Goal: Download file/media

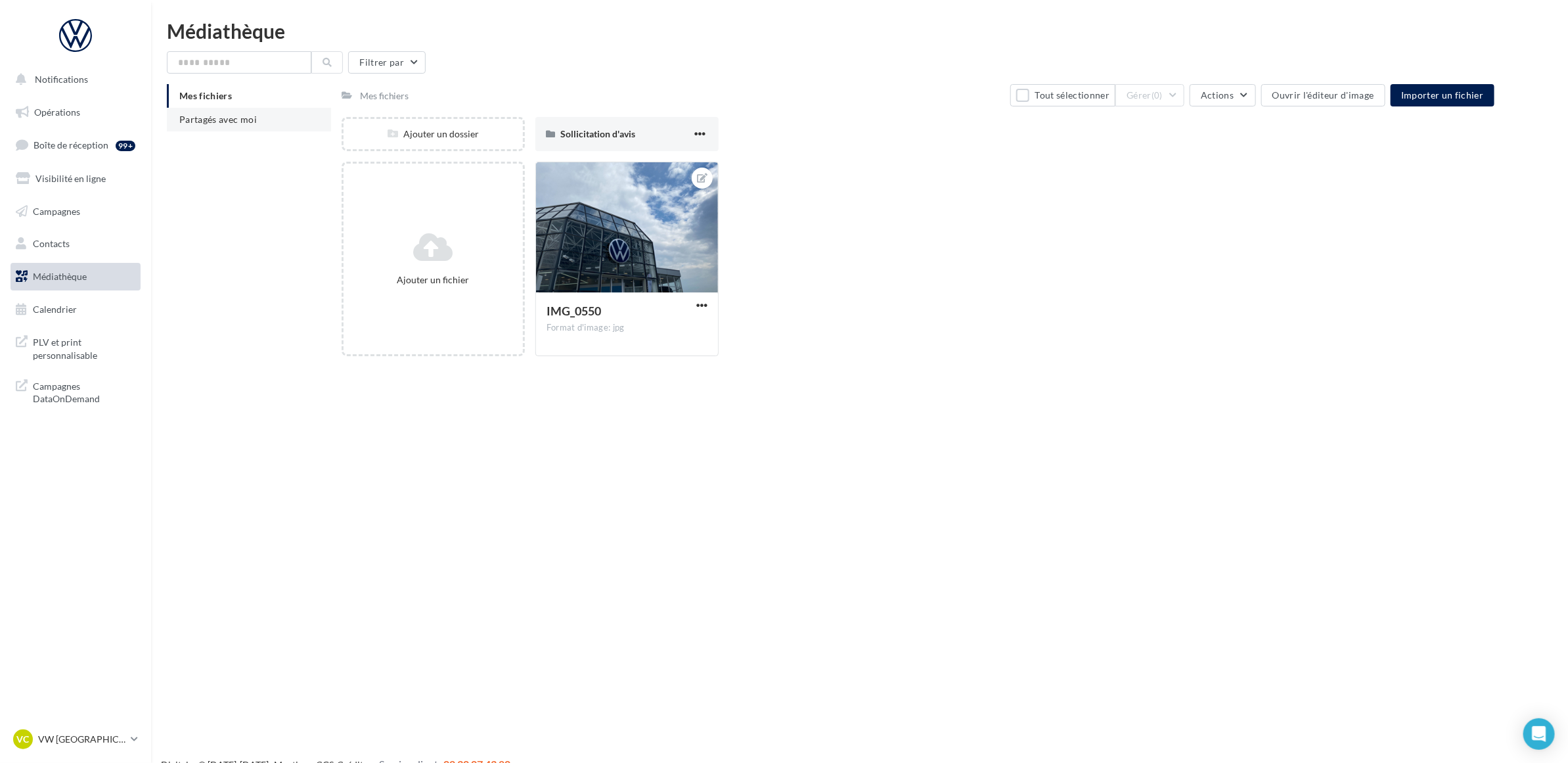
click at [241, 122] on span "Partagés avec moi" at bounding box center [218, 120] width 78 height 11
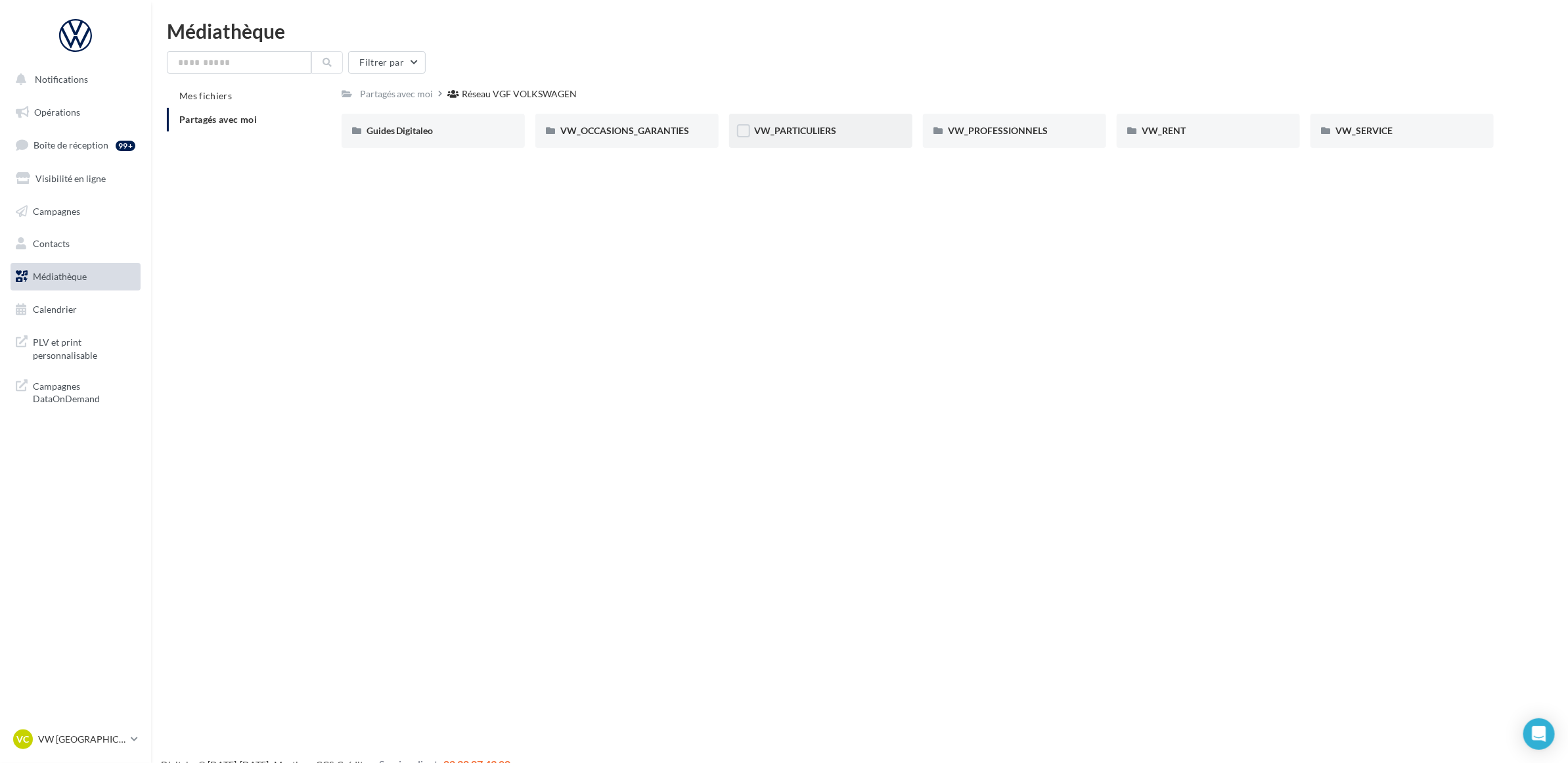
click at [776, 136] on div "VW_PARTICULIERS" at bounding box center [821, 130] width 133 height 13
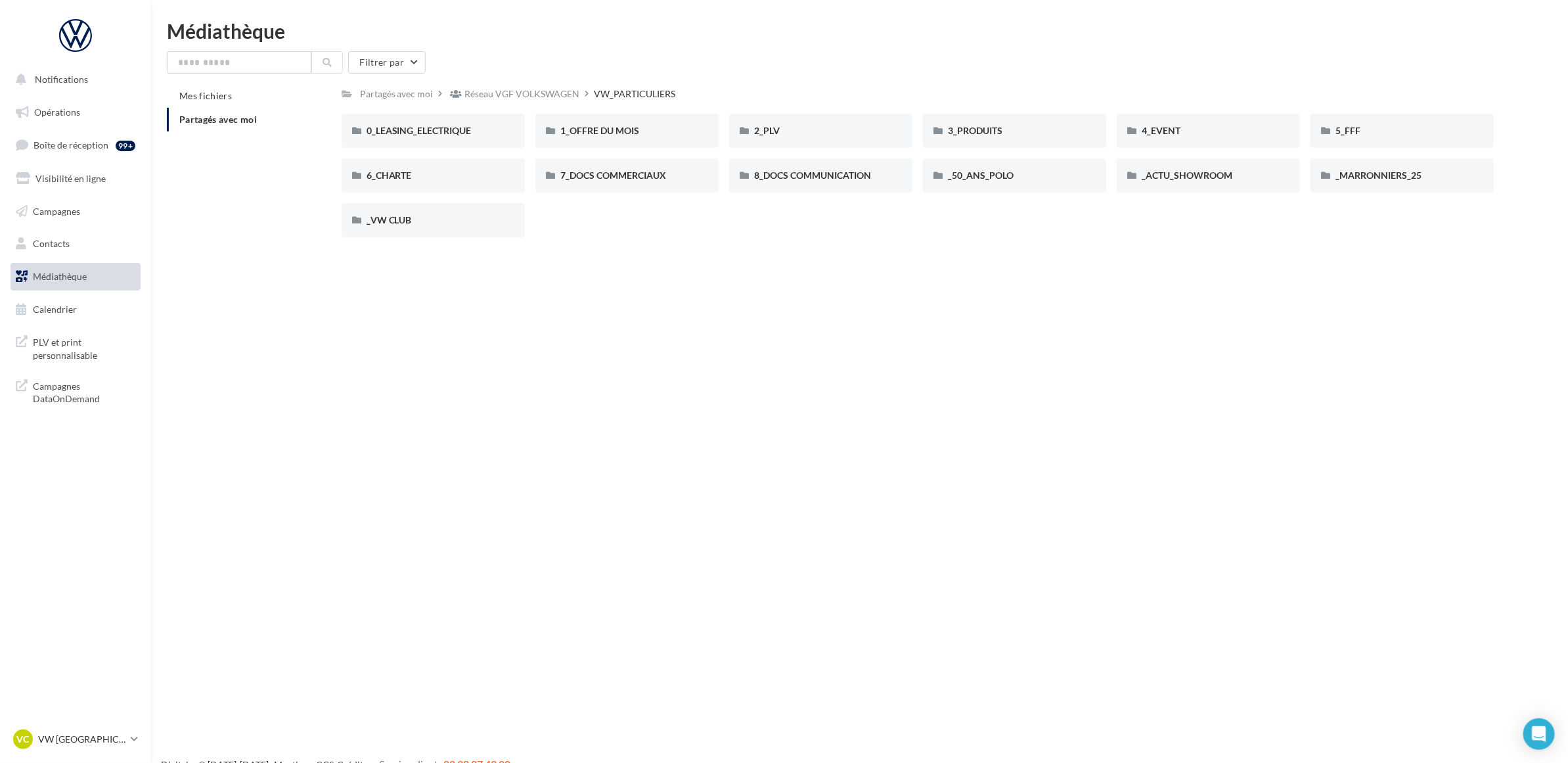
click at [682, 317] on div "Notifications Opérations Boîte de réception 99+ Visibilité en ligne Campagnes C…" at bounding box center [784, 403] width 1568 height 763
click at [772, 126] on span "2_PLV" at bounding box center [767, 130] width 25 height 11
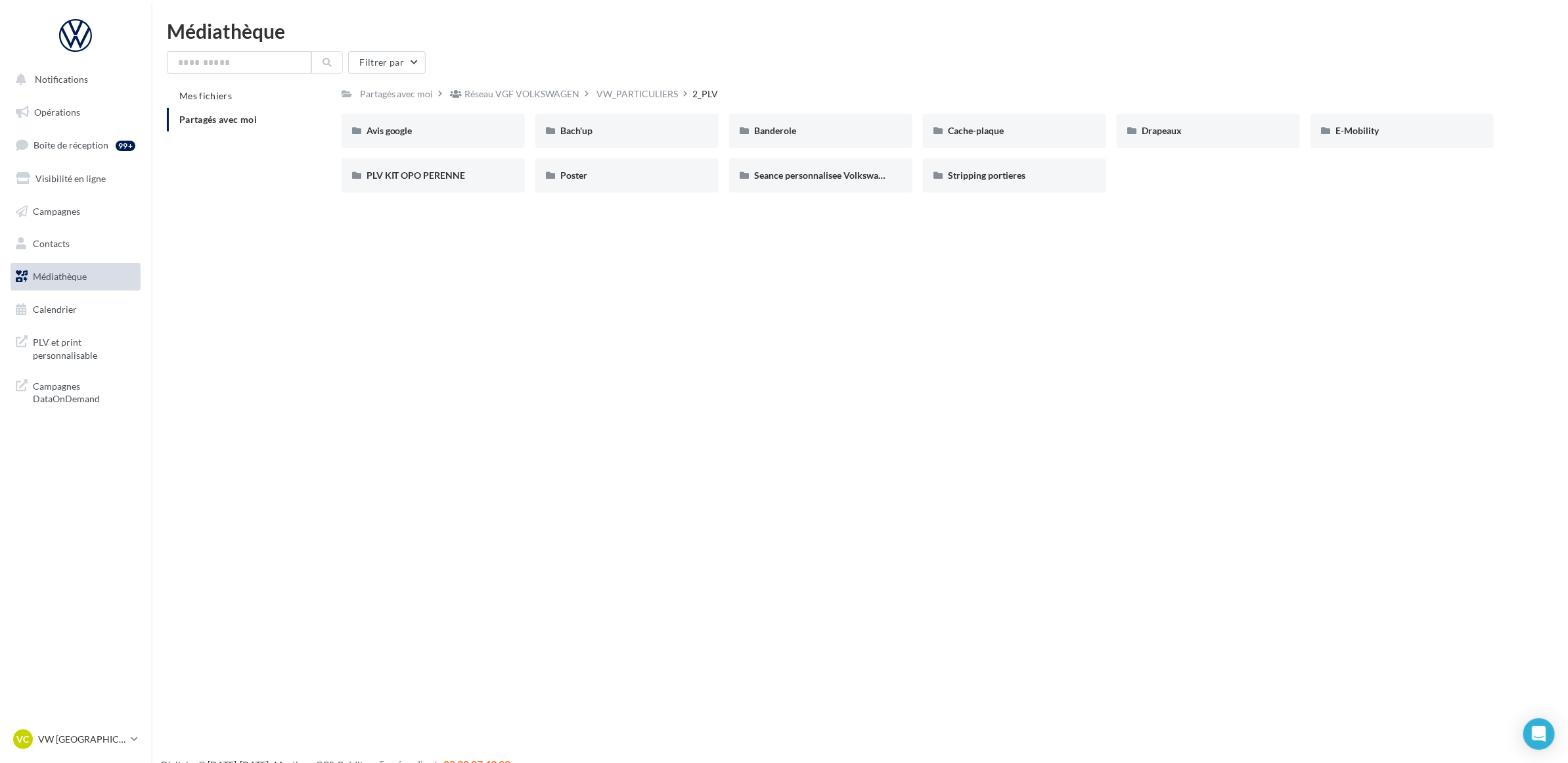
click at [802, 212] on div "Notifications Opérations Boîte de réception 99+ Visibilité en ligne Campagnes C…" at bounding box center [784, 403] width 1568 height 763
click at [645, 96] on div "VW_PARTICULIERS" at bounding box center [638, 93] width 81 height 13
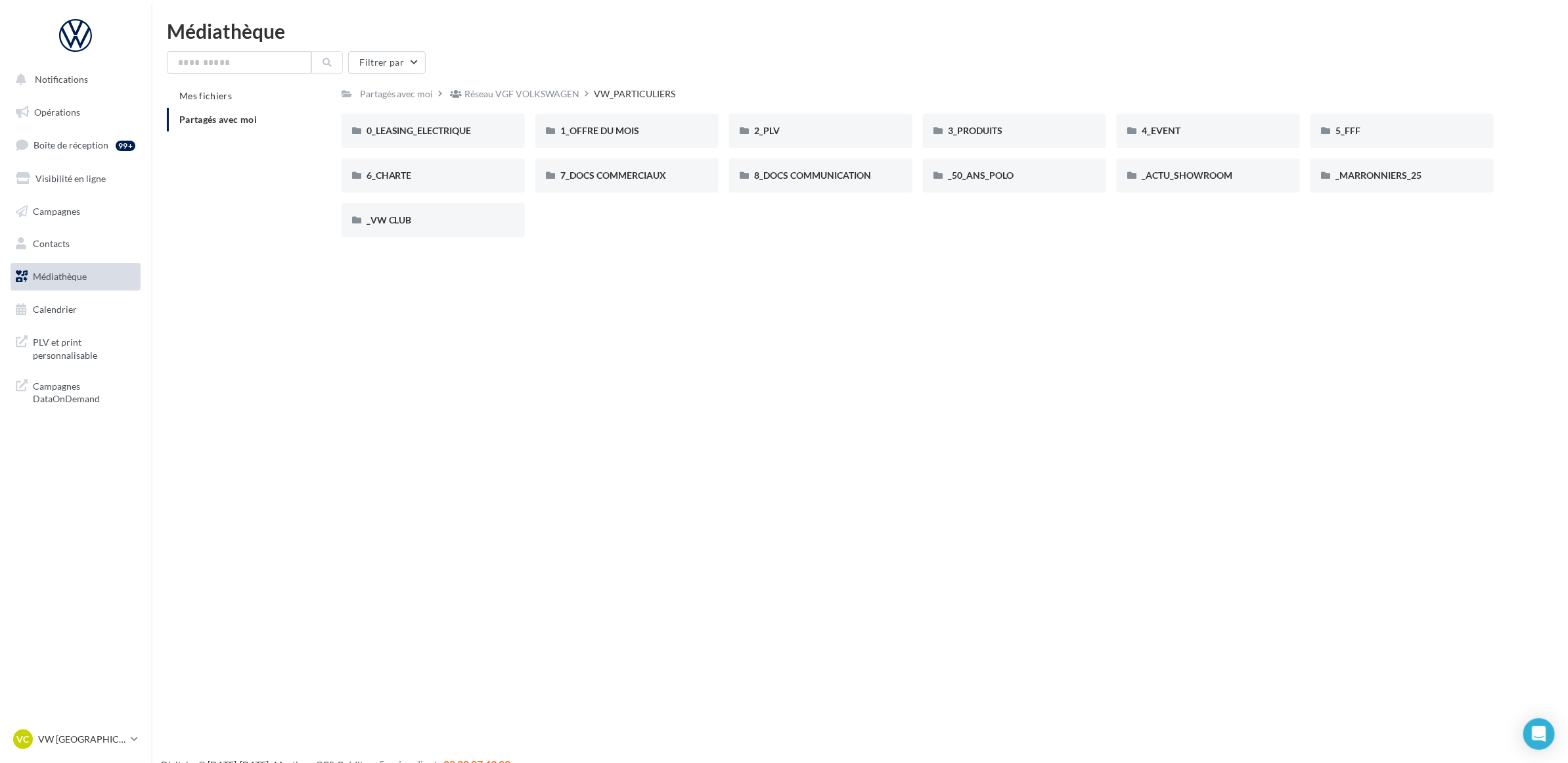
click at [616, 291] on div "Notifications Opérations Boîte de réception 99+ Visibilité en ligne Campagnes C…" at bounding box center [784, 403] width 1568 height 763
click at [971, 178] on span "_50_ANS_POLO" at bounding box center [981, 176] width 66 height 11
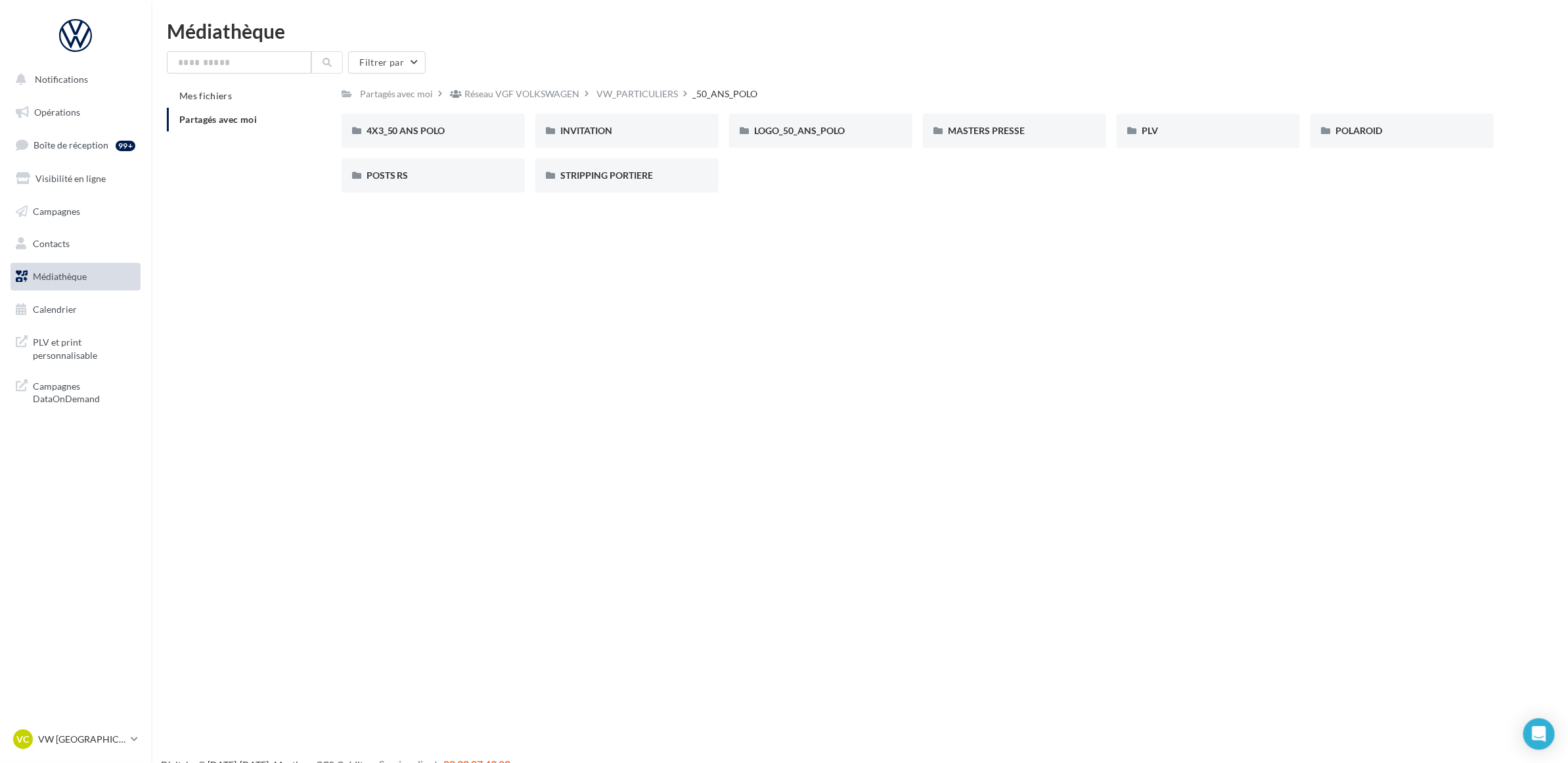
click at [930, 227] on div "Notifications Opérations Boîte de réception 99+ Visibilité en ligne Campagnes C…" at bounding box center [784, 403] width 1568 height 763
click at [809, 135] on span "LOGO_50_ANS_POLO" at bounding box center [800, 130] width 91 height 11
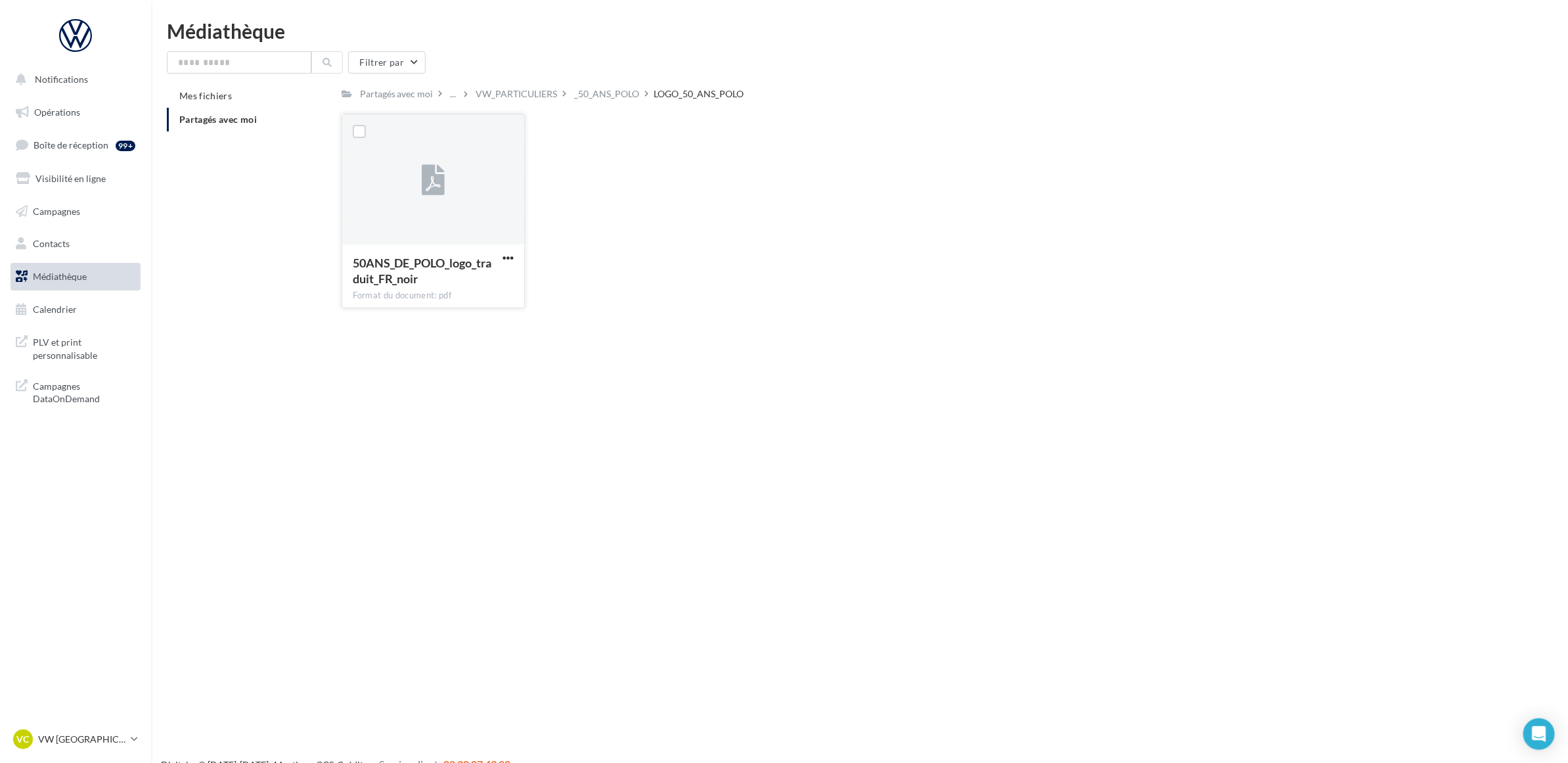
click at [516, 260] on button "button" at bounding box center [507, 258] width 16 height 13
click at [467, 284] on button "Télécharger" at bounding box center [451, 284] width 132 height 34
click at [851, 378] on div "Notifications Opérations Boîte de réception 99+ Visibilité en ligne Campagnes C…" at bounding box center [784, 403] width 1568 height 763
click at [612, 96] on div "_50_ANS_POLO" at bounding box center [607, 93] width 65 height 13
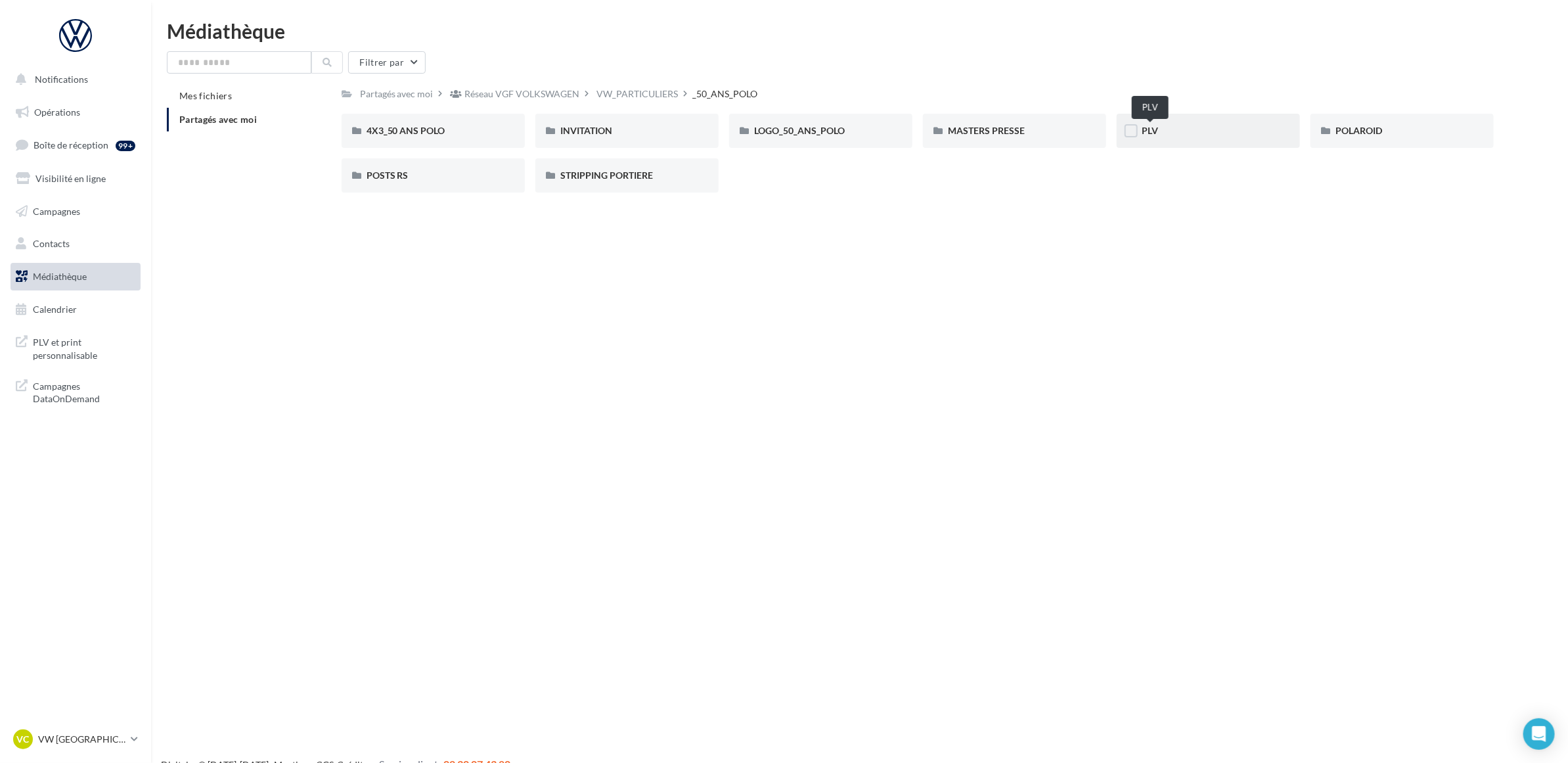
click at [1153, 133] on span "PLV" at bounding box center [1149, 130] width 16 height 11
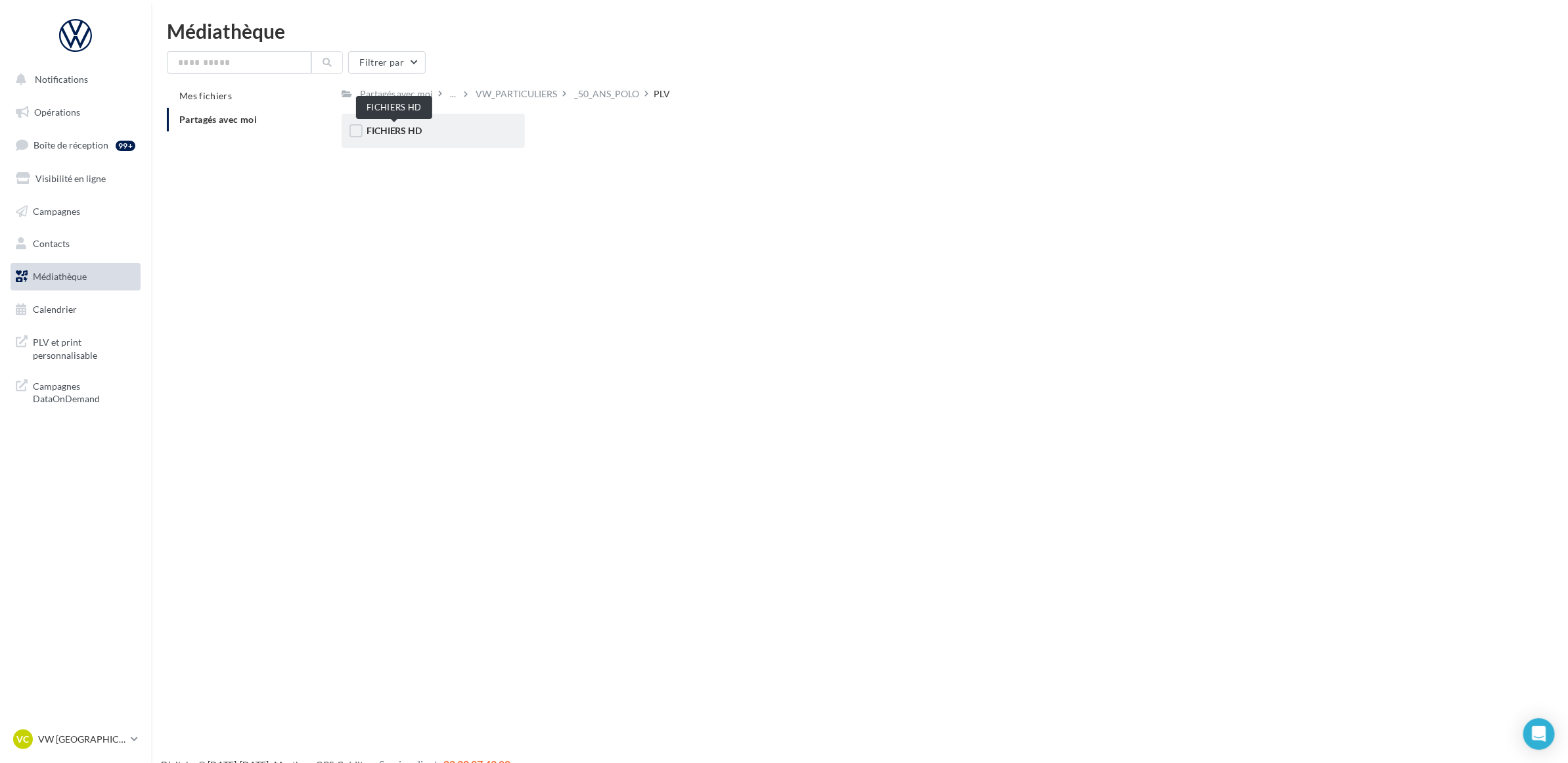
click at [412, 135] on span "FICHIERS HD" at bounding box center [394, 130] width 56 height 11
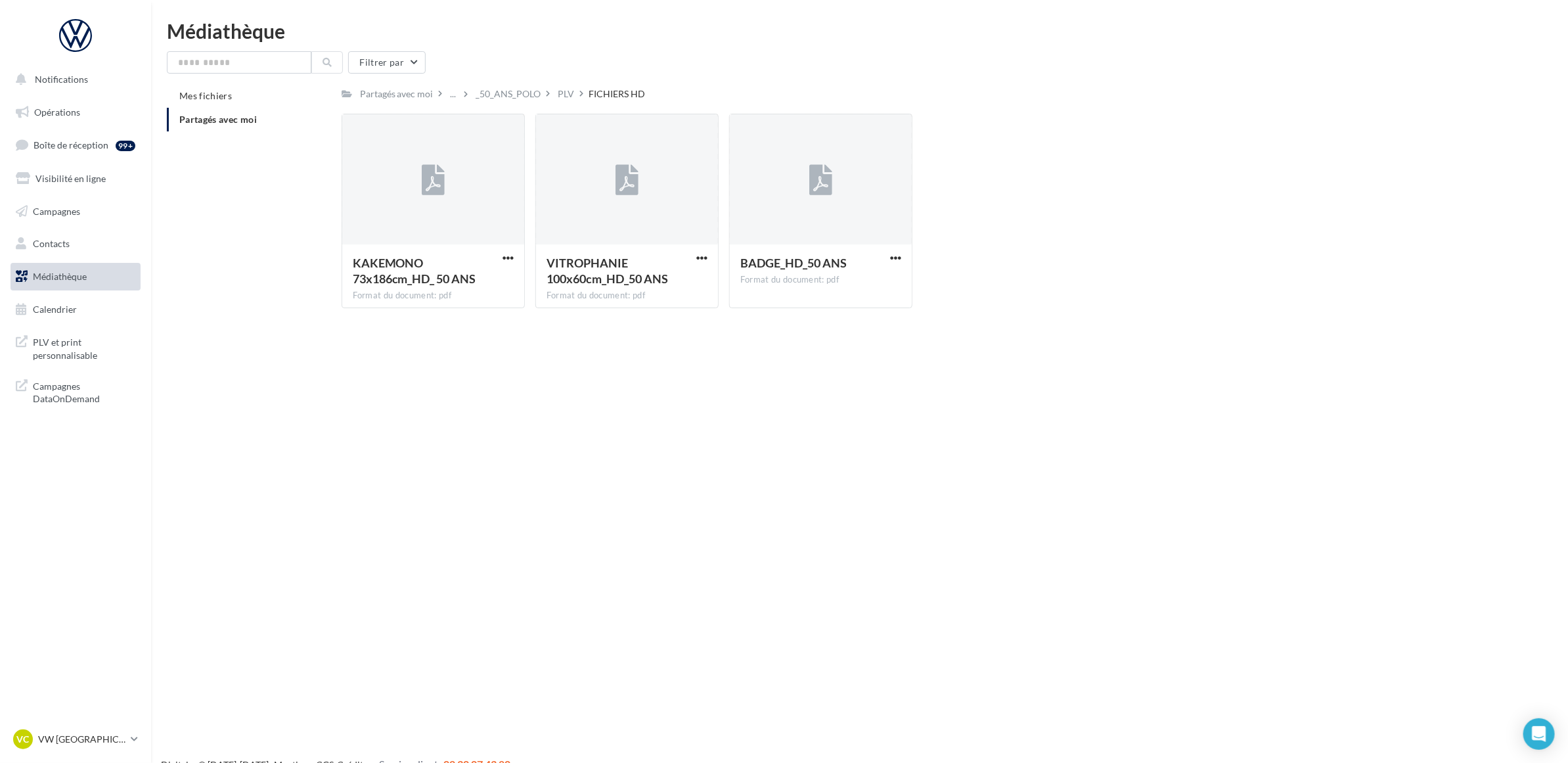
click at [795, 483] on div "Notifications Opérations Boîte de réception 99+ Visibilité en ligne Campagnes C…" at bounding box center [784, 403] width 1568 height 763
click at [1032, 335] on div "Notifications Opérations Boîte de réception 99+ Visibilité en ligne Campagnes C…" at bounding box center [784, 403] width 1568 height 763
click at [484, 587] on div "Notifications Opérations Boîte de réception 99+ Visibilité en ligne Campagnes C…" at bounding box center [784, 403] width 1568 height 763
drag, startPoint x: 522, startPoint y: 559, endPoint x: 257, endPoint y: 559, distance: 265.0
click at [522, 559] on div "Notifications Opérations Boîte de réception 99+ Visibilité en ligne Campagnes C…" at bounding box center [784, 403] width 1568 height 763
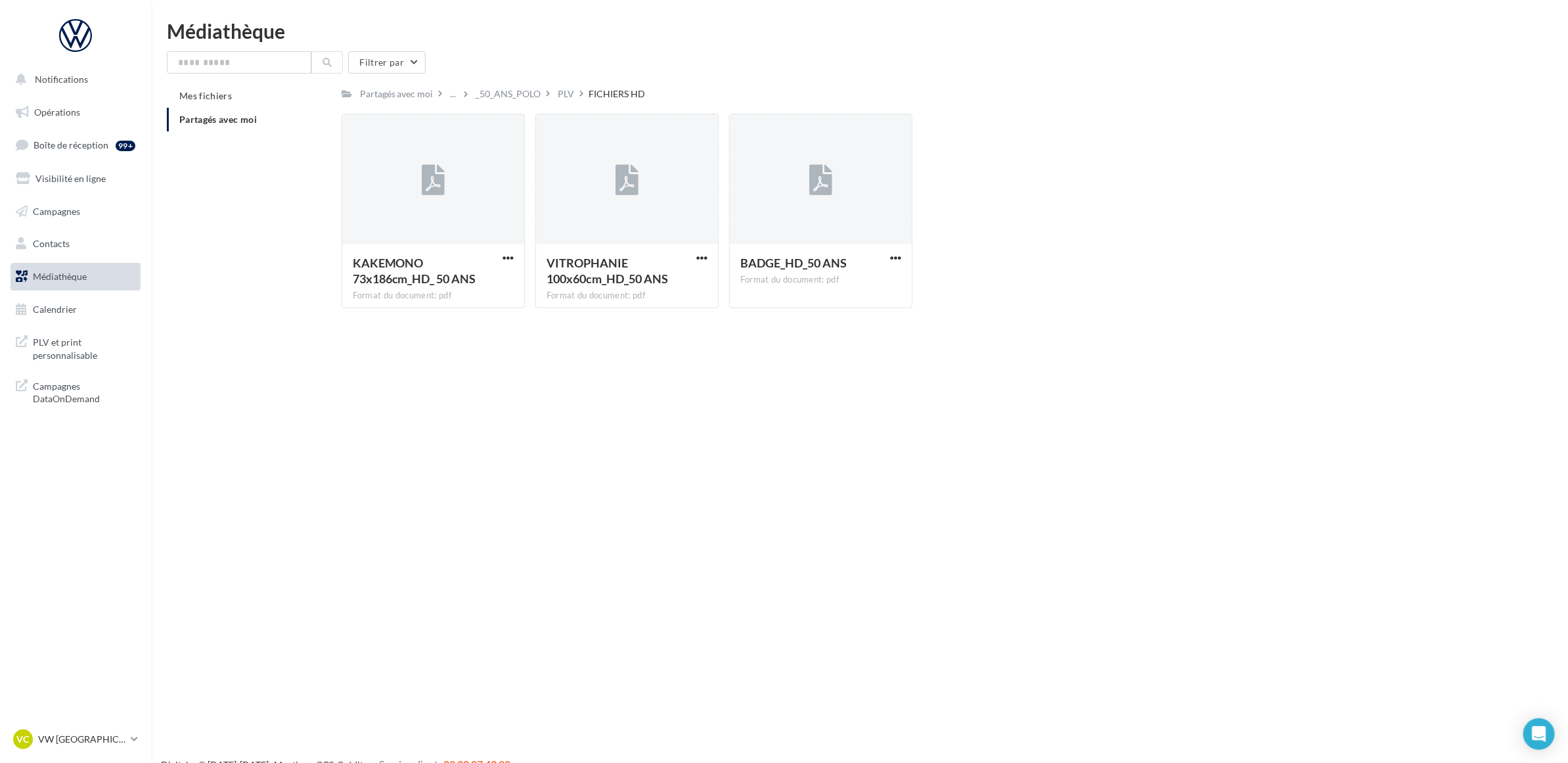
click at [860, 459] on div "Notifications Opérations Boîte de réception 99+ Visibilité en ligne Campagnes C…" at bounding box center [784, 403] width 1568 height 763
click at [1272, 115] on div "KAKEMONO 73x186cm_HD_ 50 ANS Format du document: pdf KAKEMONO 73x186cm_HD_ 50 A…" at bounding box center [923, 217] width 1163 height 205
